Goal: Task Accomplishment & Management: Use online tool/utility

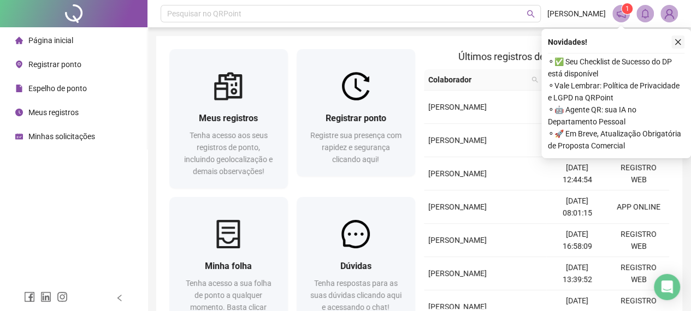
click at [679, 40] on icon "close" at bounding box center [678, 42] width 6 height 6
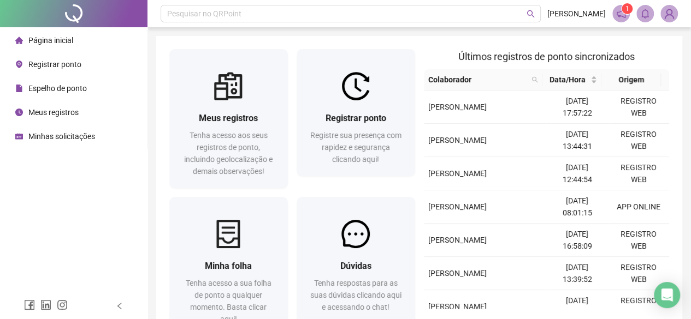
click at [620, 17] on icon "notification" at bounding box center [621, 14] width 10 height 10
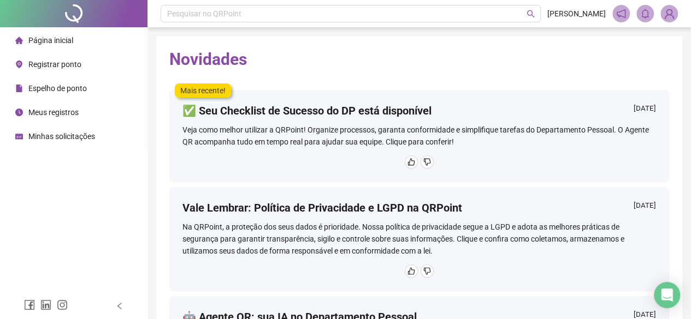
click at [64, 38] on span "Página inicial" at bounding box center [50, 40] width 45 height 9
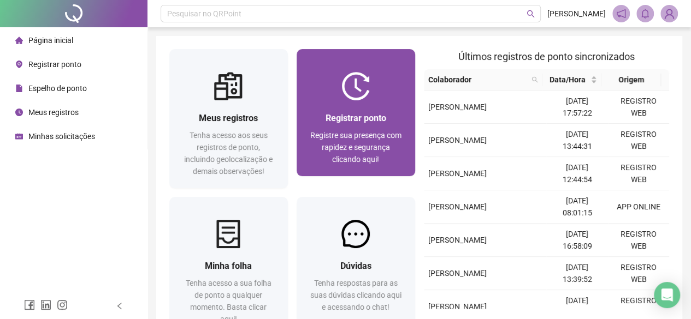
click at [386, 129] on div "Registrar ponto Registre sua presença com rapidez e segurança clicando aqui!" at bounding box center [356, 138] width 92 height 54
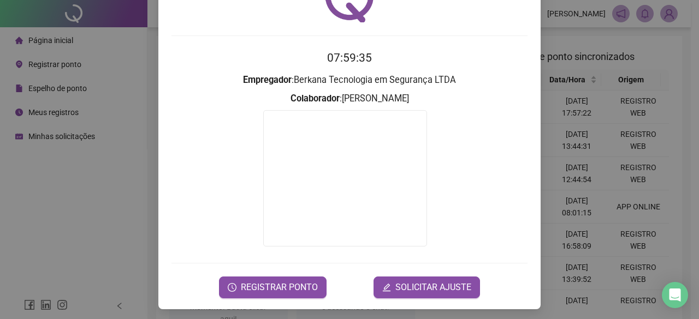
scroll to position [70, 0]
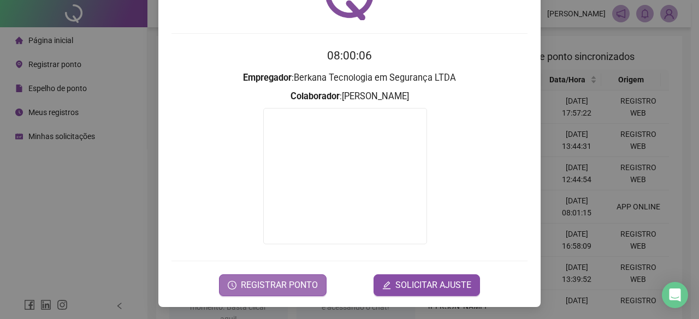
click at [258, 279] on span "REGISTRAR PONTO" at bounding box center [279, 285] width 77 height 13
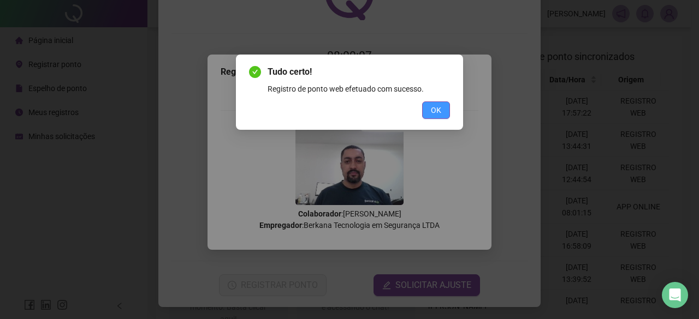
click at [436, 110] on span "OK" at bounding box center [436, 110] width 10 height 12
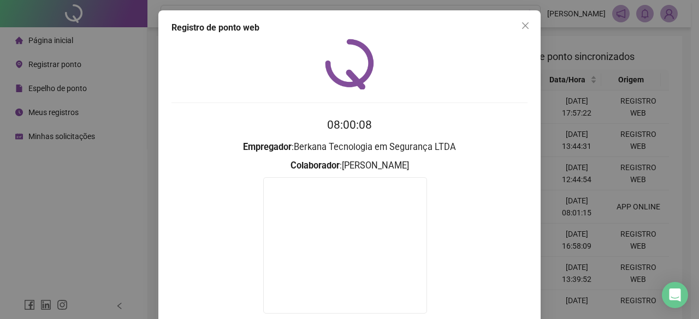
scroll to position [0, 0]
click at [525, 21] on button "Close" at bounding box center [524, 25] width 17 height 17
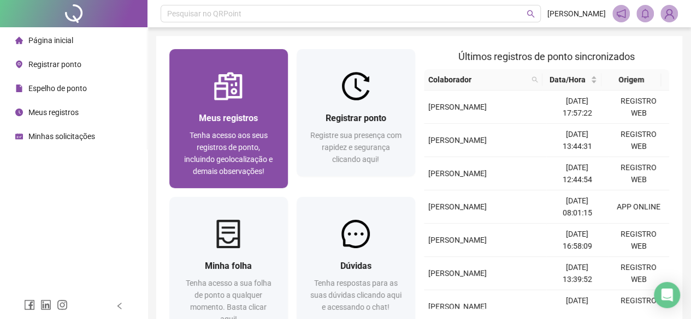
click at [186, 120] on div "Meus registros" at bounding box center [228, 118] width 92 height 14
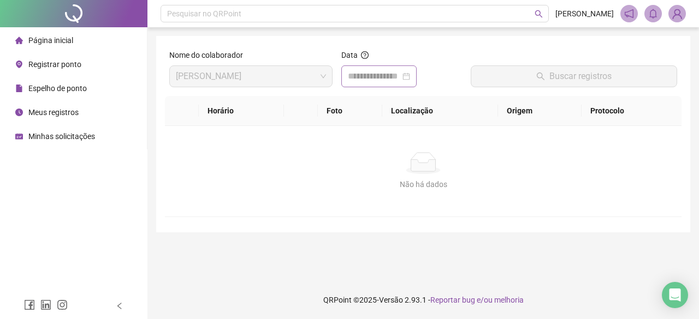
click at [410, 74] on div at bounding box center [379, 76] width 62 height 13
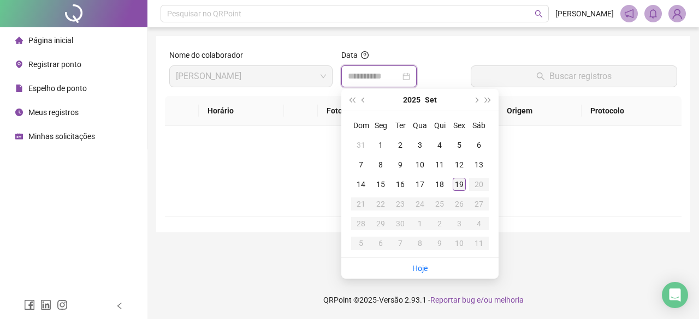
type input "**********"
click at [459, 182] on div "19" at bounding box center [459, 184] width 13 height 13
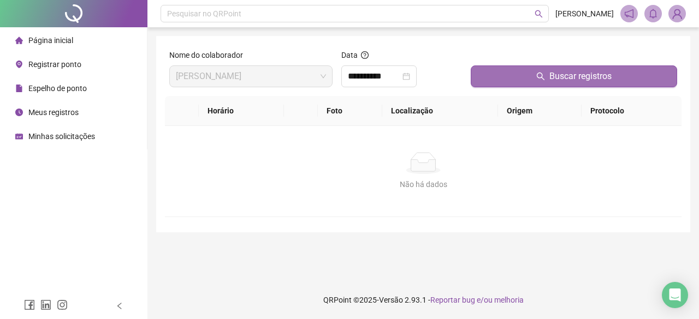
click at [554, 78] on span "Buscar registros" at bounding box center [580, 76] width 62 height 13
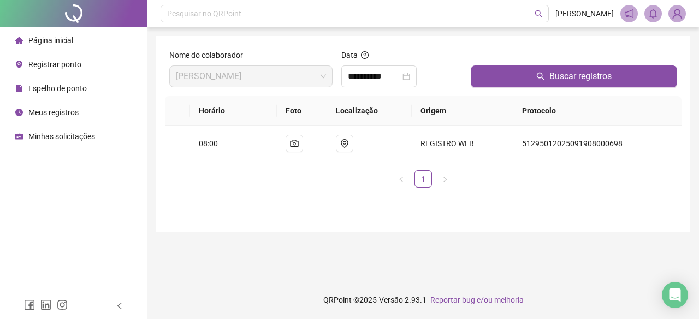
drag, startPoint x: 677, startPoint y: 14, endPoint x: 680, endPoint y: 19, distance: 6.4
click at [678, 14] on img at bounding box center [677, 13] width 16 height 16
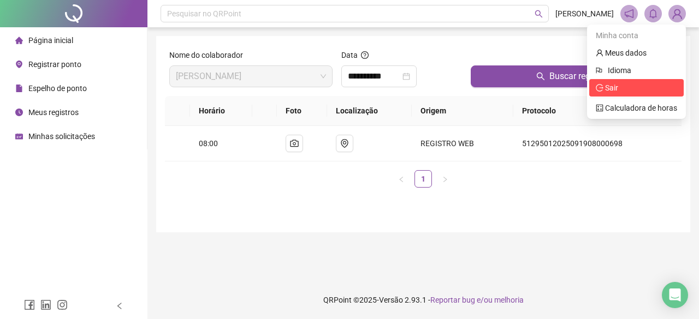
click at [612, 84] on span "Sair" at bounding box center [611, 88] width 13 height 9
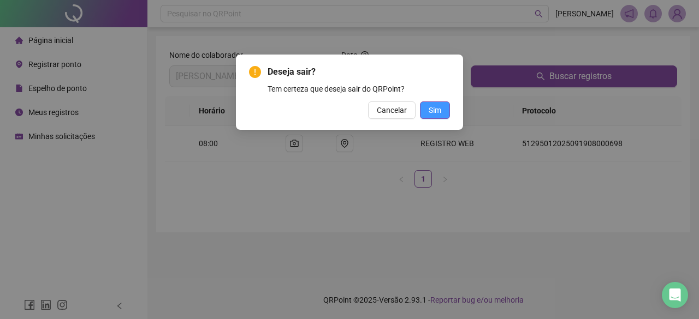
click at [438, 111] on span "Sim" at bounding box center [435, 110] width 13 height 12
